Goal: Task Accomplishment & Management: Manage account settings

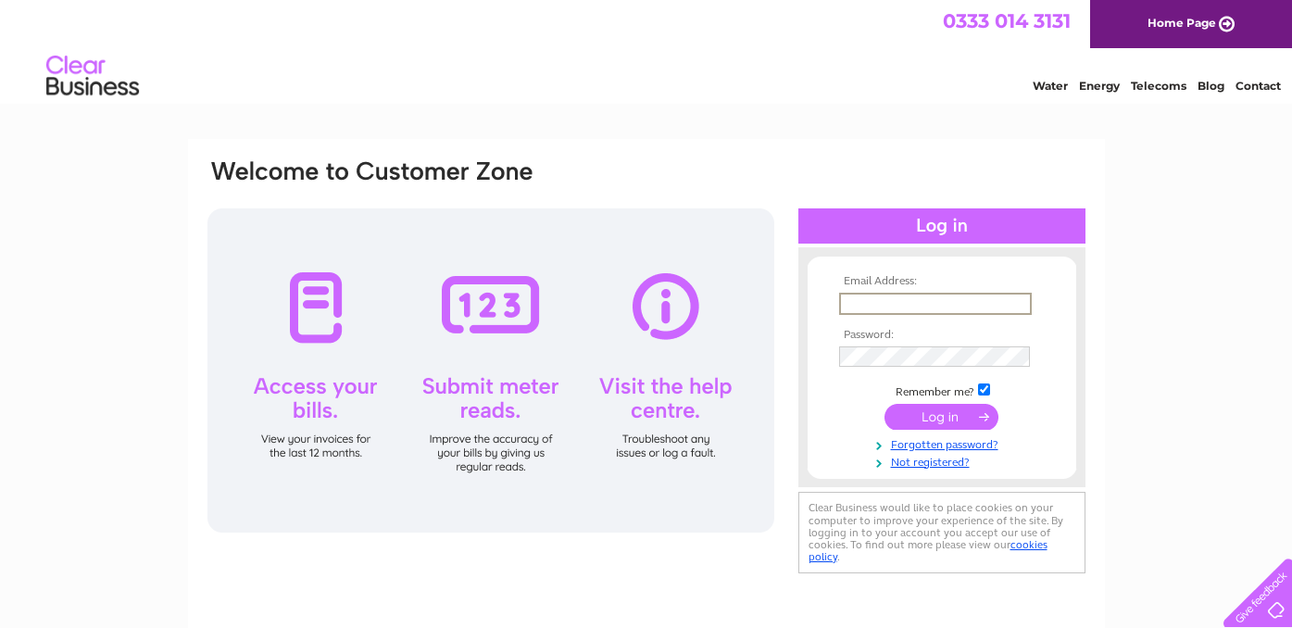
click at [864, 297] on input "text" at bounding box center [935, 304] width 193 height 22
click at [865, 310] on input "text" at bounding box center [935, 304] width 193 height 22
type input "nepsource.uk@gmail.com"
click at [938, 420] on input "submit" at bounding box center [942, 417] width 114 height 26
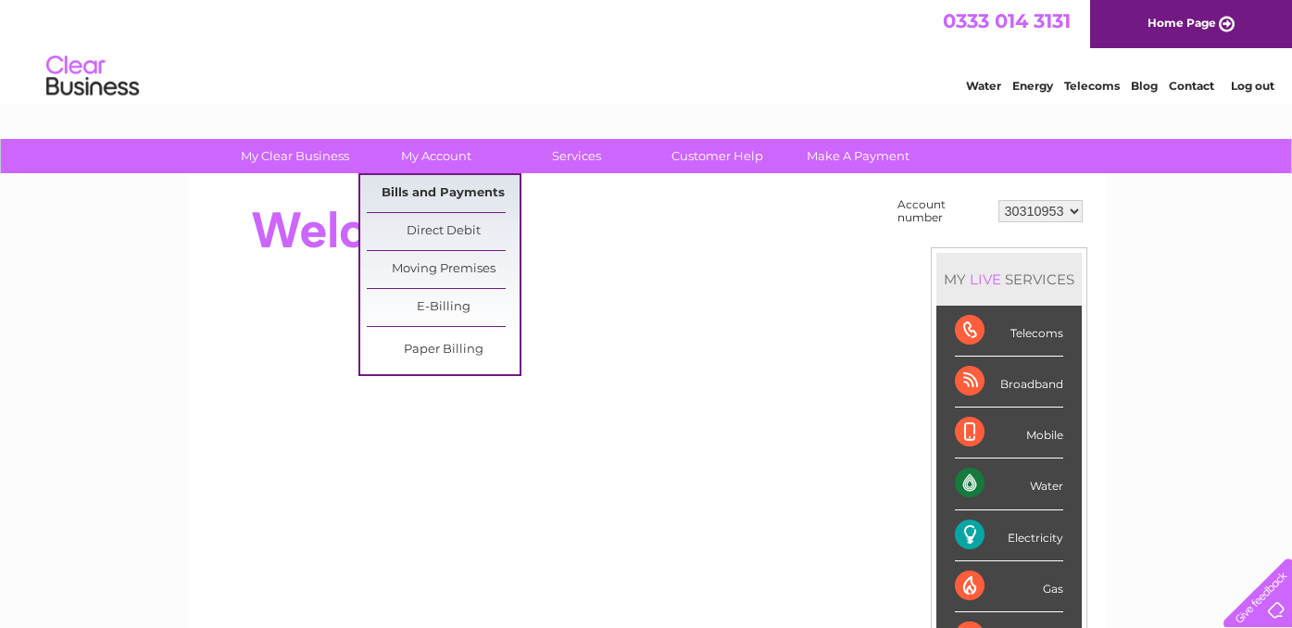
click at [442, 191] on link "Bills and Payments" at bounding box center [443, 193] width 153 height 37
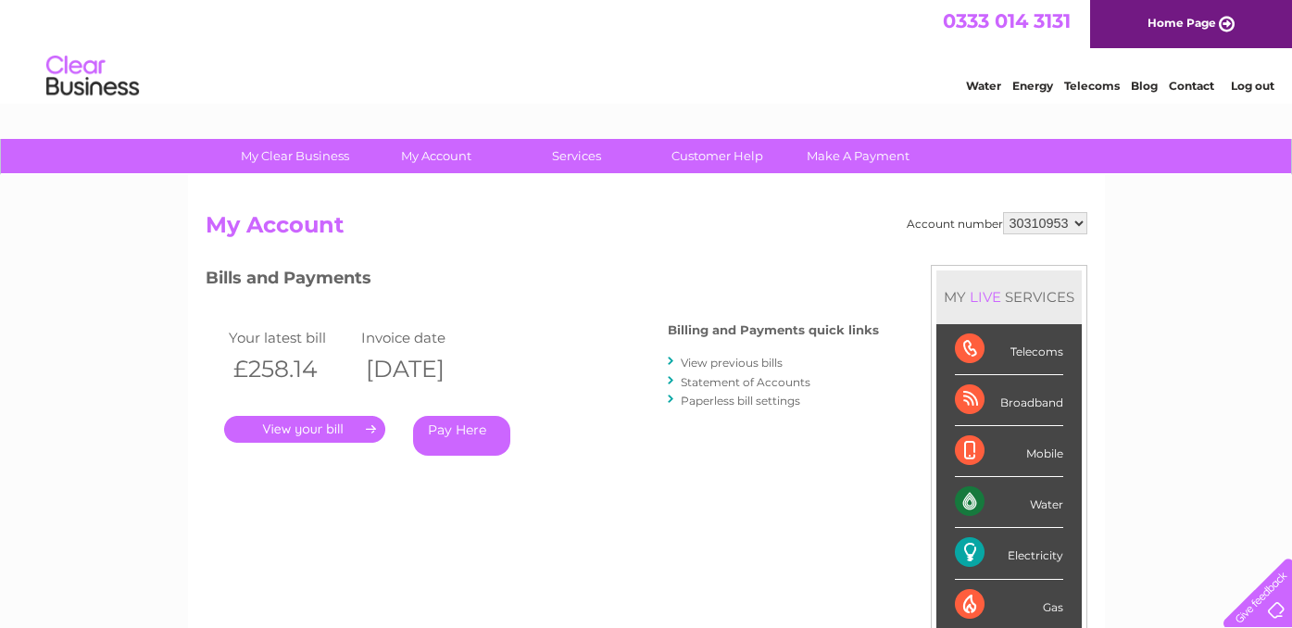
click at [717, 366] on link "View previous bills" at bounding box center [732, 363] width 102 height 14
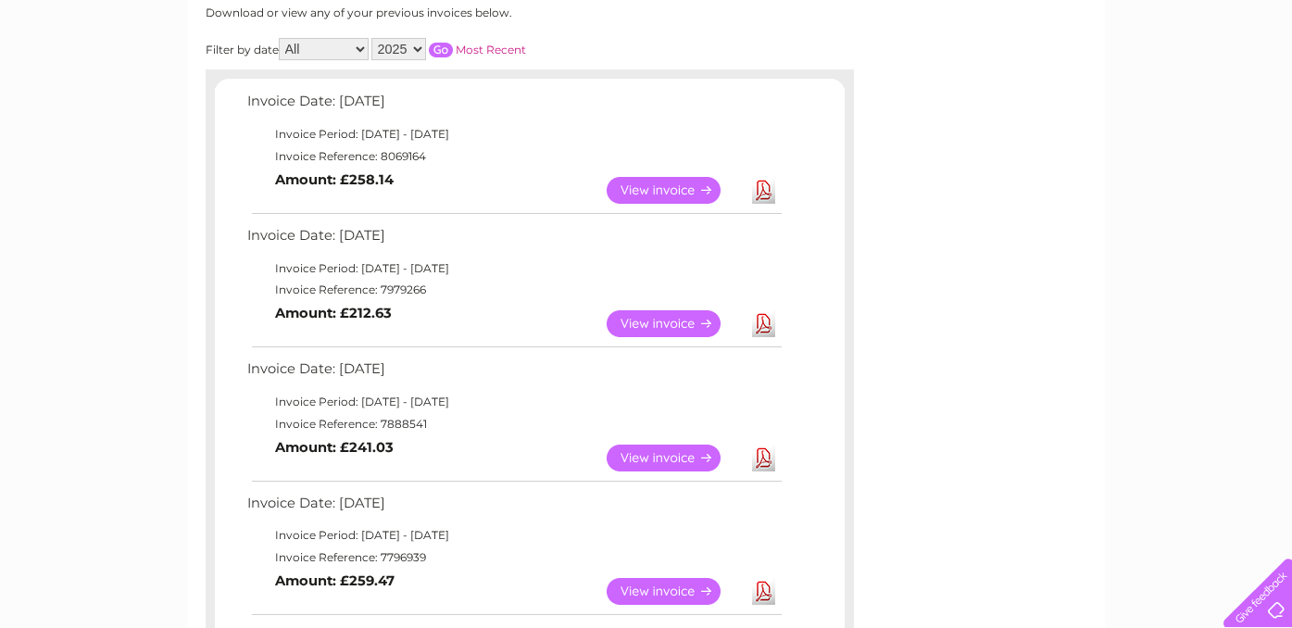
scroll to position [268, 0]
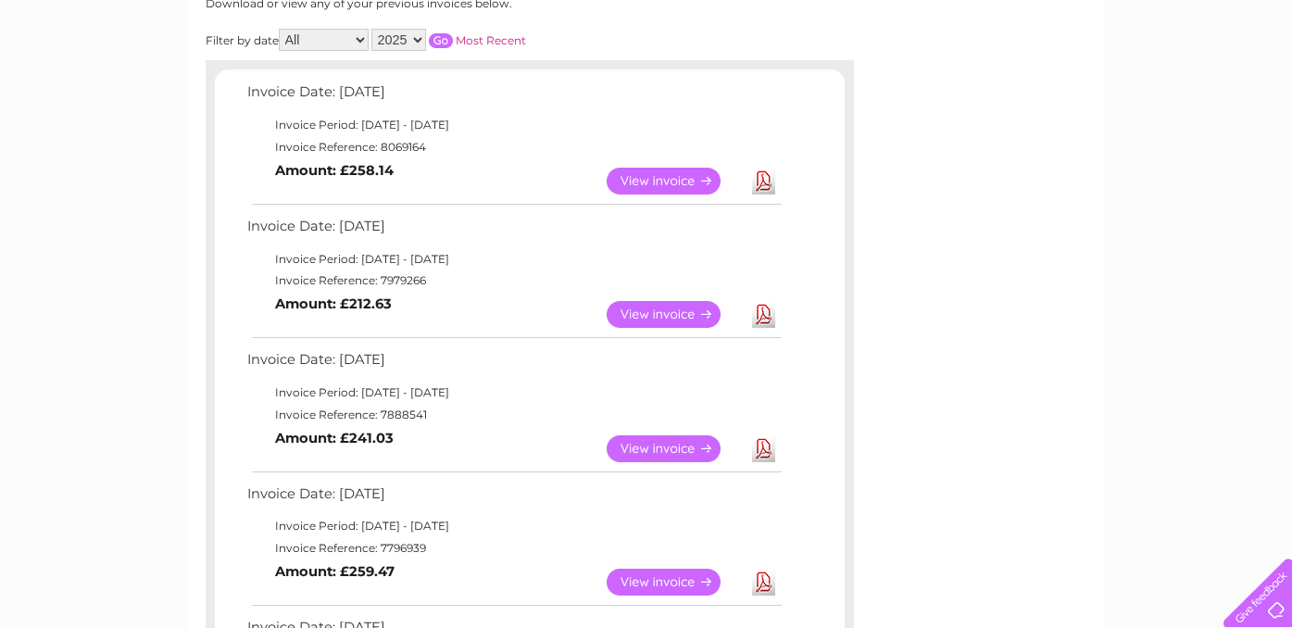
click at [653, 451] on link "View" at bounding box center [675, 448] width 136 height 27
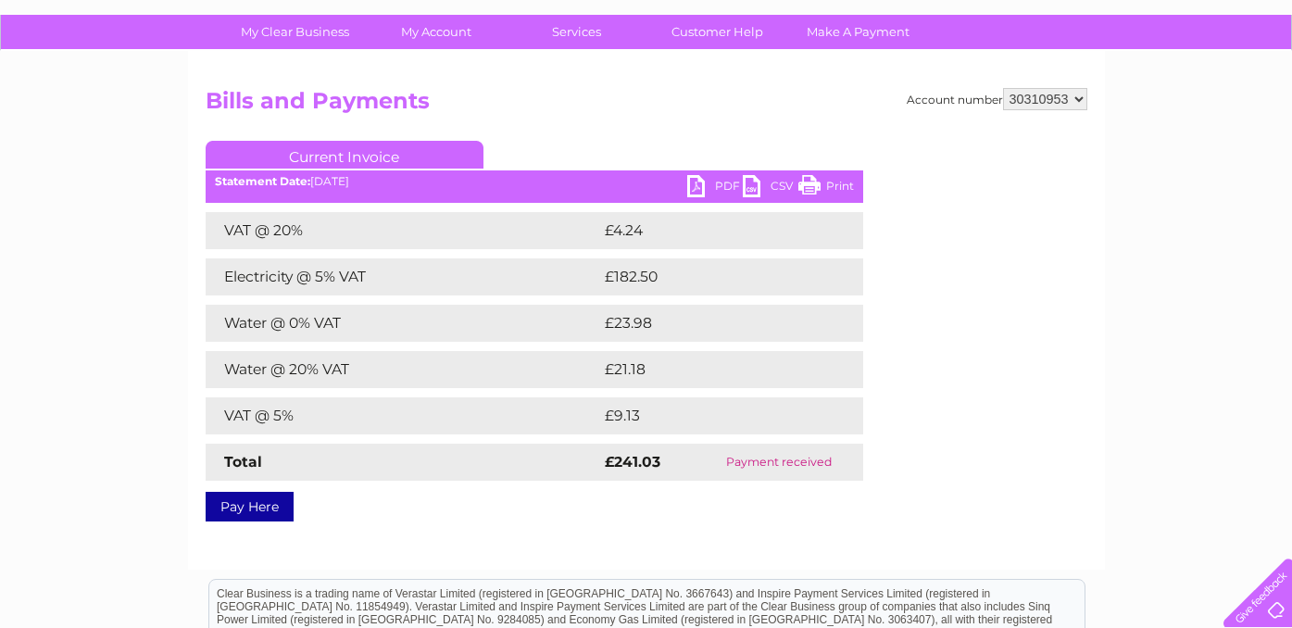
scroll to position [199, 0]
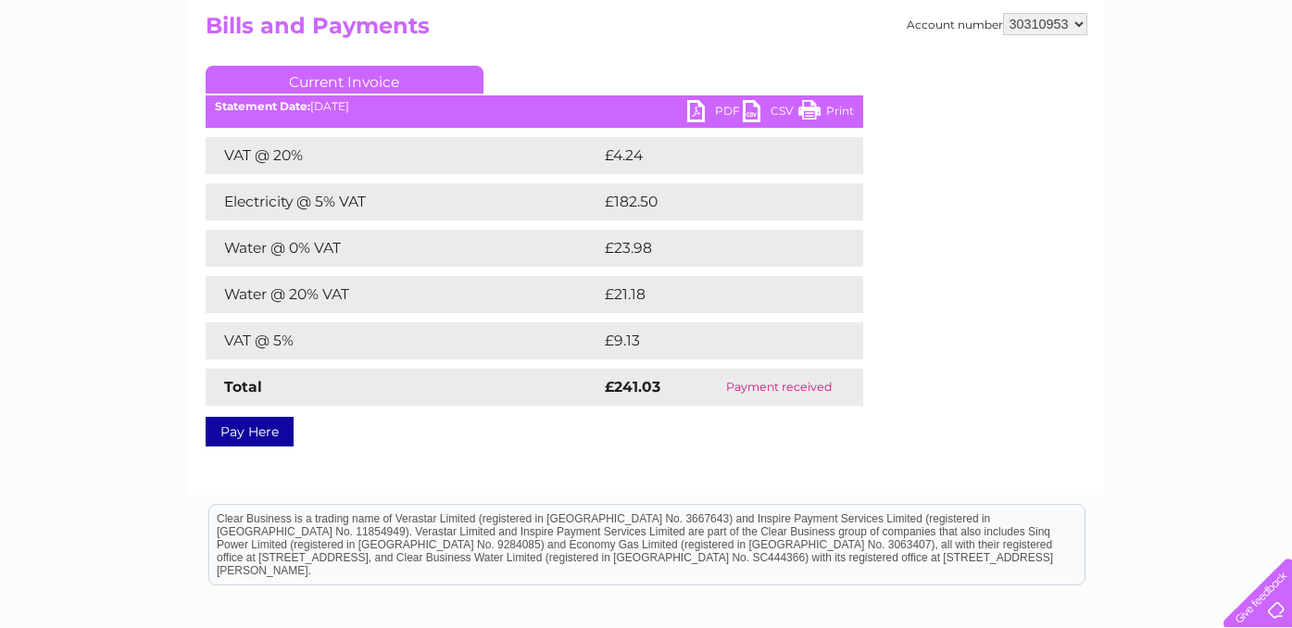
click at [721, 112] on link "PDF" at bounding box center [715, 113] width 56 height 27
